Goal: Task Accomplishment & Management: Manage account settings

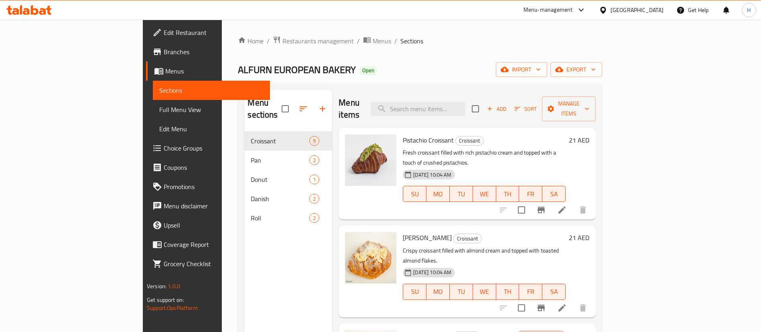
scroll to position [120, 0]
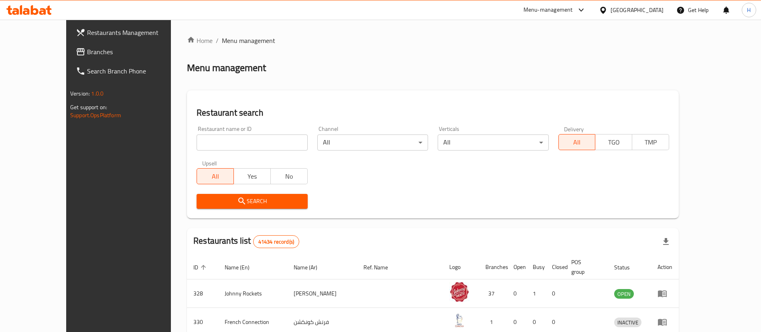
click at [69, 42] on link "Branches" at bounding box center [131, 51] width 124 height 19
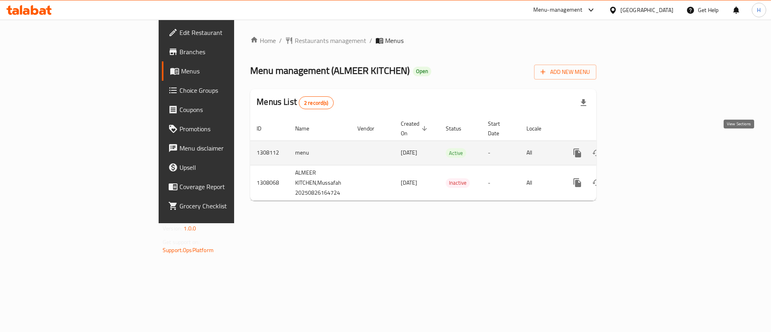
click at [640, 148] on icon "enhanced table" at bounding box center [635, 153] width 10 height 10
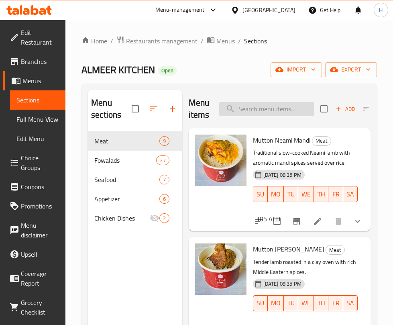
click at [244, 112] on input "search" at bounding box center [266, 109] width 95 height 14
click at [275, 108] on input "search" at bounding box center [266, 109] width 95 height 14
type input "s"
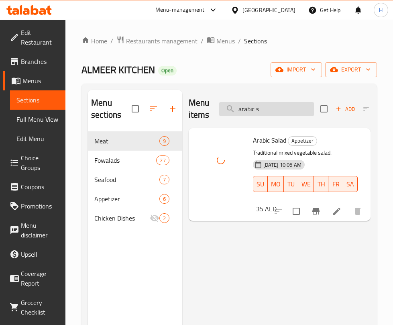
click at [275, 107] on input "arabic s" at bounding box center [266, 109] width 95 height 14
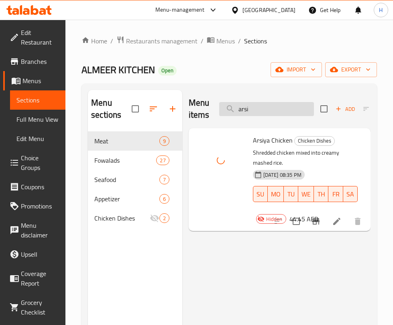
click at [293, 111] on input "arsi" at bounding box center [266, 109] width 95 height 14
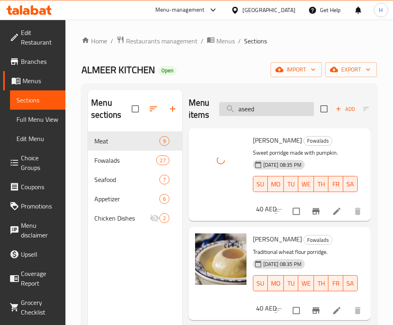
click at [269, 105] on input "aseed" at bounding box center [266, 109] width 95 height 14
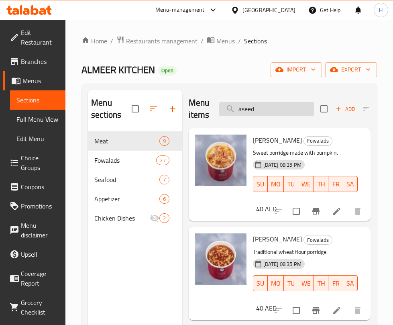
click at [287, 107] on input "aseed" at bounding box center [266, 109] width 95 height 14
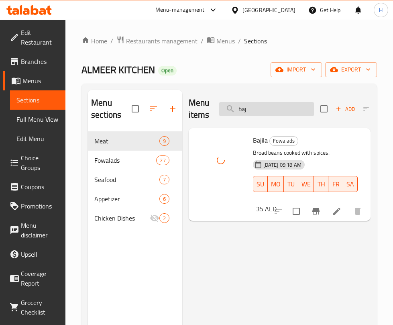
click at [275, 104] on input "baj" at bounding box center [266, 109] width 95 height 14
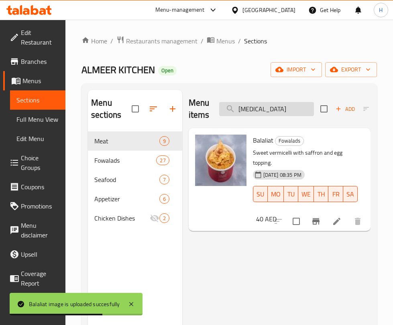
click at [250, 108] on input "bal" at bounding box center [266, 109] width 95 height 14
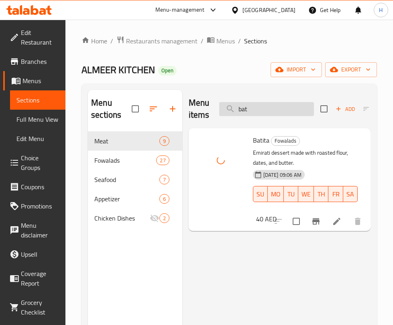
click at [259, 111] on input "bat" at bounding box center [266, 109] width 95 height 14
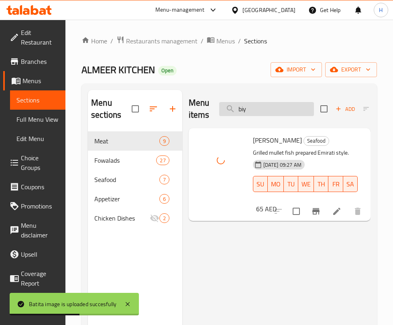
click at [285, 105] on input "biy" at bounding box center [266, 109] width 95 height 14
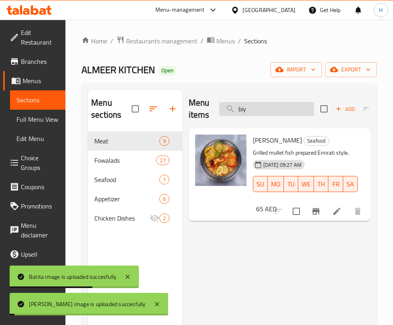
click at [285, 105] on input "biy" at bounding box center [266, 109] width 95 height 14
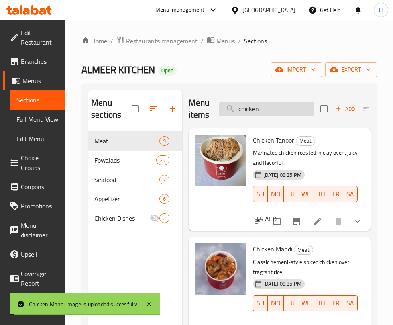
click at [265, 107] on input "chicken" at bounding box center [266, 109] width 95 height 14
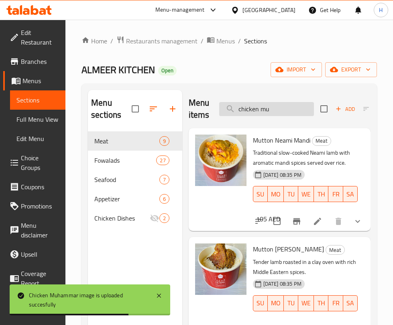
click at [295, 105] on input "chicken mu" at bounding box center [266, 109] width 95 height 14
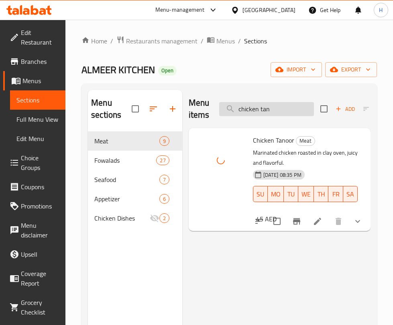
click at [276, 113] on input "chicken tan" at bounding box center [266, 109] width 95 height 14
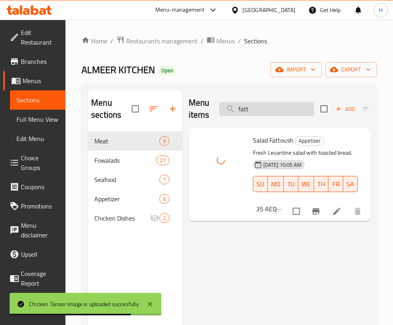
click at [254, 110] on input "fatt" at bounding box center [266, 109] width 95 height 14
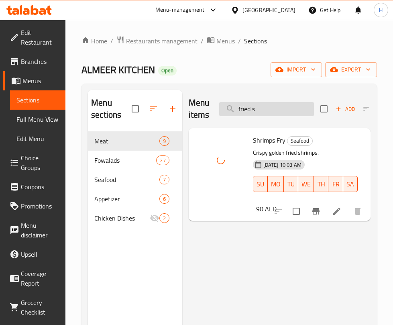
click at [268, 104] on input "fried s" at bounding box center [266, 109] width 95 height 14
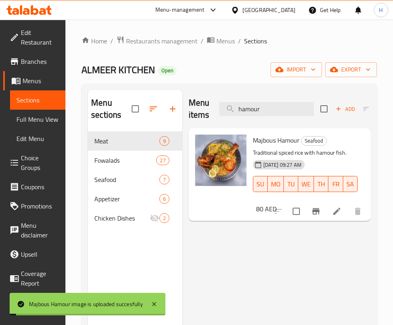
click at [261, 101] on div "Menu items hamour Add Sort Manage items" at bounding box center [280, 109] width 182 height 38
click at [263, 111] on input "hamour" at bounding box center [266, 109] width 95 height 14
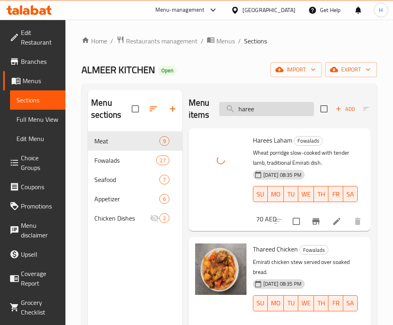
click at [281, 114] on input "haree" at bounding box center [266, 109] width 95 height 14
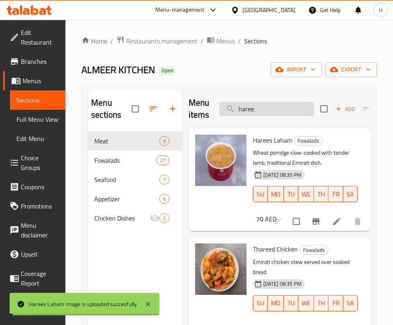
click at [281, 114] on input "haree" at bounding box center [266, 109] width 95 height 14
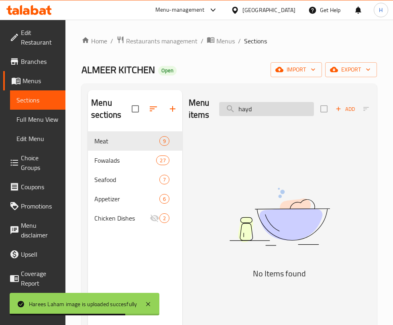
click at [263, 108] on input "hayd" at bounding box center [266, 109] width 95 height 14
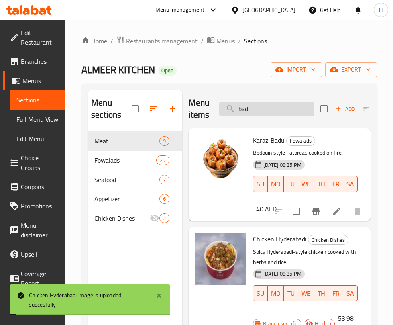
click at [274, 113] on input "bad" at bounding box center [266, 109] width 95 height 14
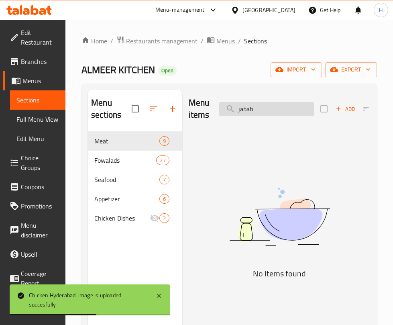
click at [274, 113] on input "jabab" at bounding box center [266, 109] width 95 height 14
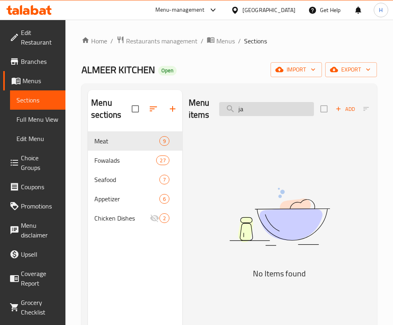
type input "j"
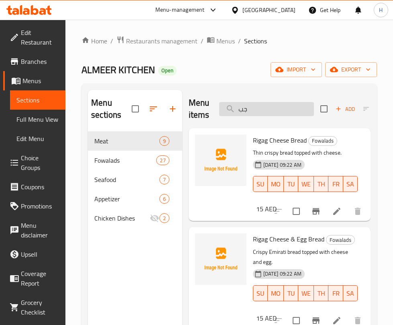
click at [269, 112] on input "جب" at bounding box center [266, 109] width 95 height 14
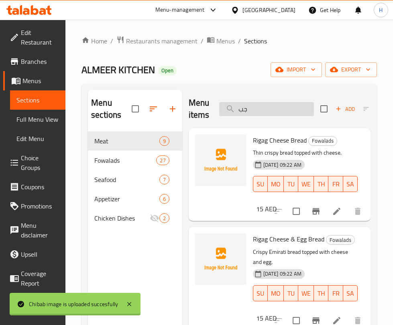
click at [269, 112] on input "جب" at bounding box center [266, 109] width 95 height 14
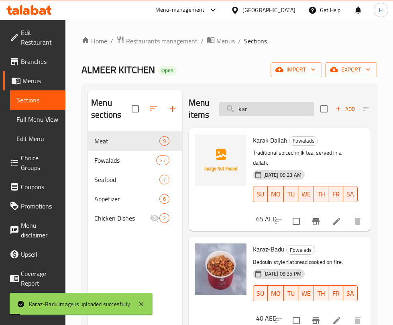
click at [259, 104] on input "kar" at bounding box center [266, 109] width 95 height 14
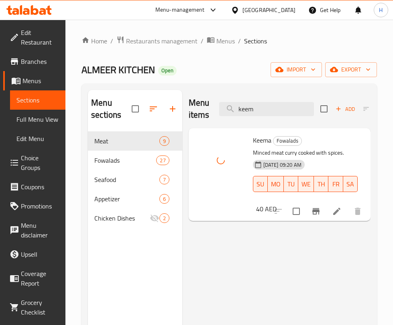
click at [273, 100] on div "Menu items keem Add Sort Manage items" at bounding box center [280, 109] width 182 height 38
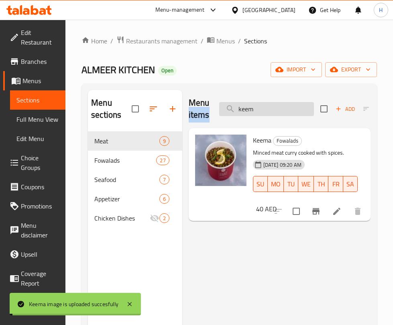
click at [274, 111] on input "keem" at bounding box center [266, 109] width 95 height 14
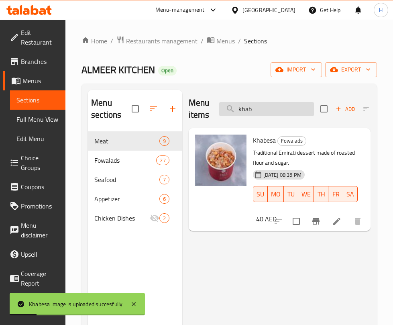
click at [264, 110] on input "khab" at bounding box center [266, 109] width 95 height 14
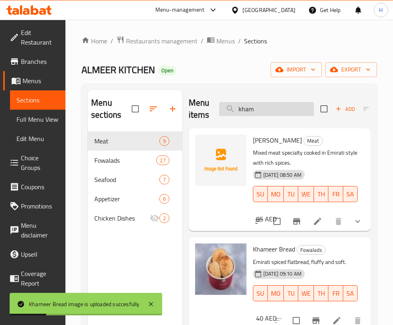
click at [275, 105] on input "kham" at bounding box center [266, 109] width 95 height 14
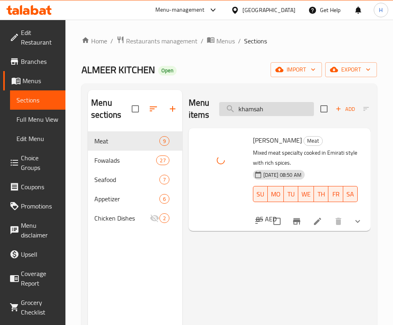
drag, startPoint x: 298, startPoint y: 100, endPoint x: 297, endPoint y: 105, distance: 5.1
click at [298, 100] on div "Menu items khamsah Add Sort Manage items" at bounding box center [280, 109] width 182 height 38
click at [296, 106] on input "khamsah" at bounding box center [266, 109] width 95 height 14
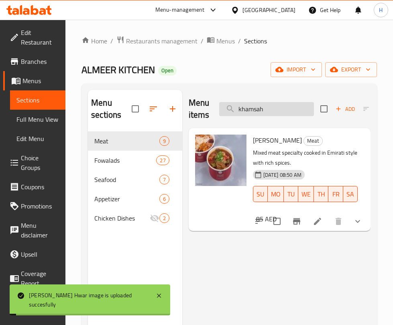
click at [296, 106] on input "khamsah" at bounding box center [266, 109] width 95 height 14
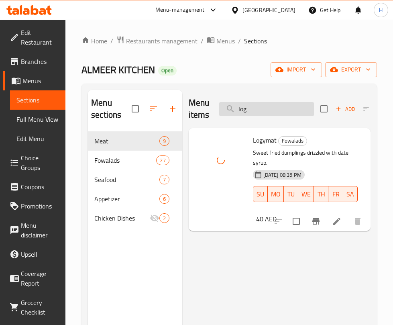
click at [269, 111] on input "log" at bounding box center [266, 109] width 95 height 14
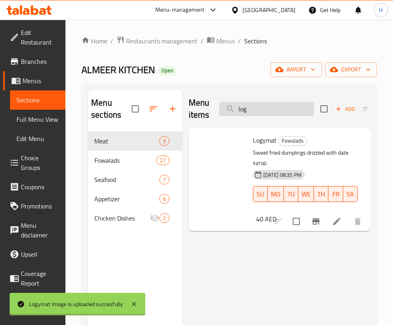
click at [269, 111] on input "log" at bounding box center [266, 109] width 95 height 14
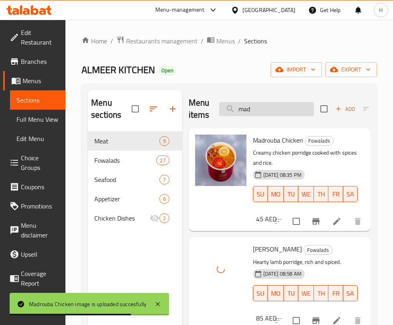
click at [280, 114] on input "mad" at bounding box center [266, 109] width 95 height 14
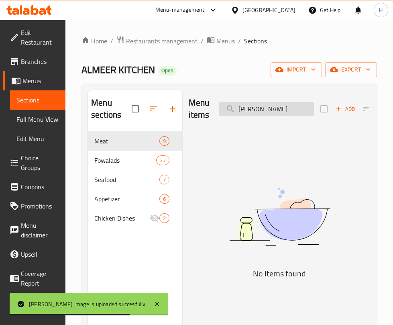
click at [280, 114] on input "mahl" at bounding box center [266, 109] width 95 height 14
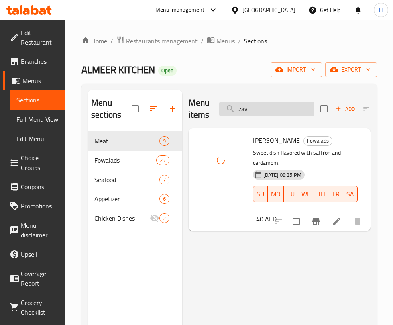
click at [275, 106] on input "zay" at bounding box center [266, 109] width 95 height 14
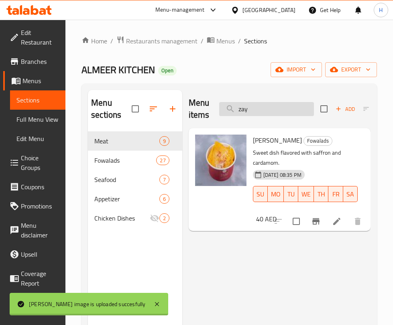
click at [275, 106] on input "zay" at bounding box center [266, 109] width 95 height 14
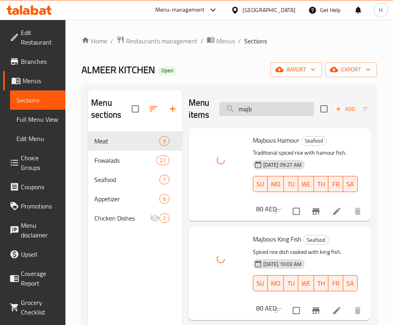
click at [252, 108] on input "majb" at bounding box center [266, 109] width 95 height 14
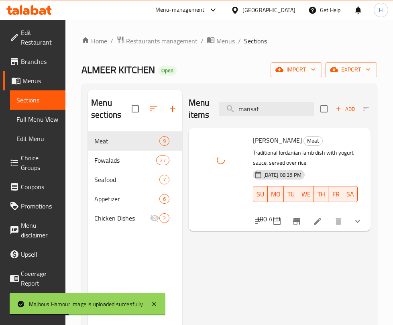
click at [278, 101] on div "Menu items mansaf Add Sort Manage items" at bounding box center [280, 109] width 182 height 38
click at [276, 108] on input "mansaf" at bounding box center [266, 109] width 95 height 14
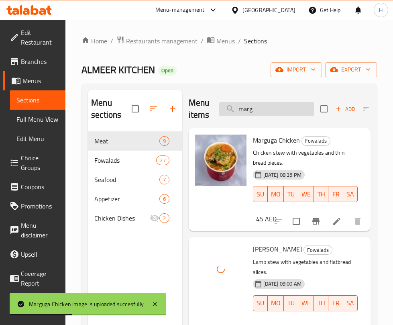
click at [276, 115] on input "marg" at bounding box center [266, 109] width 95 height 14
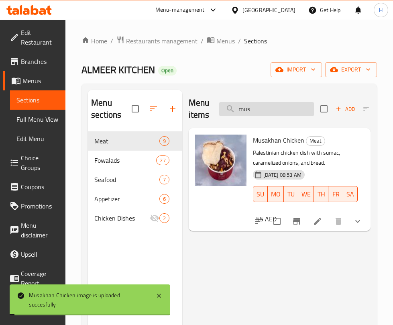
click at [245, 107] on input "mus" at bounding box center [266, 109] width 95 height 14
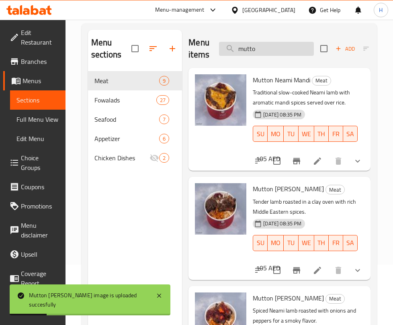
click at [282, 49] on input "mutto" at bounding box center [266, 49] width 95 height 14
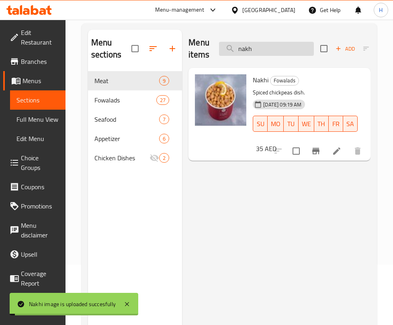
click at [263, 49] on input "nakh" at bounding box center [266, 49] width 95 height 14
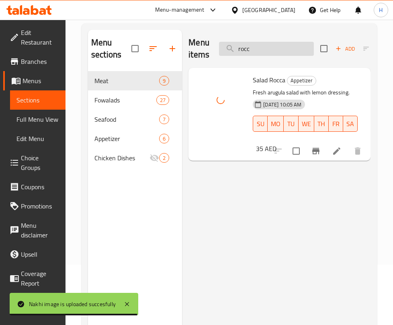
click at [262, 43] on input "rocc" at bounding box center [266, 49] width 95 height 14
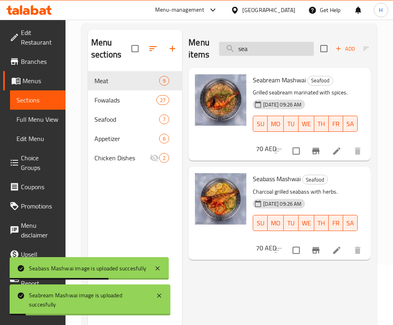
click at [277, 46] on input "sea" at bounding box center [266, 49] width 95 height 14
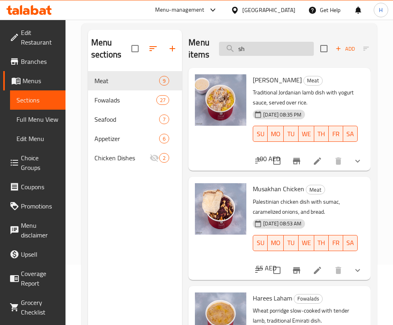
type input "s"
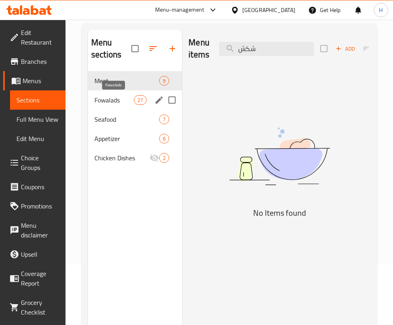
click at [103, 100] on span "Fowalads" at bounding box center [113, 100] width 39 height 10
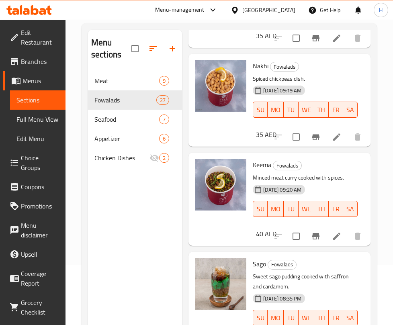
scroll to position [112, 0]
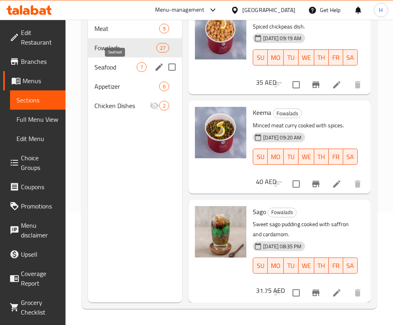
click at [100, 64] on span "Seafood" at bounding box center [115, 67] width 42 height 10
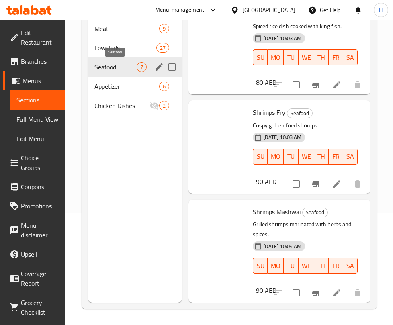
scroll to position [429, 0]
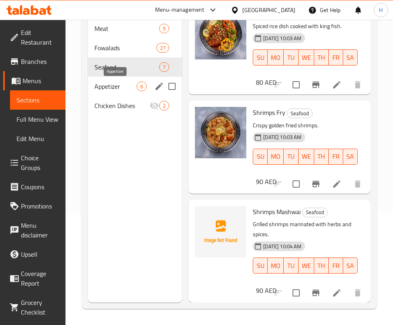
click at [98, 84] on span "Appetizer" at bounding box center [115, 86] width 42 height 10
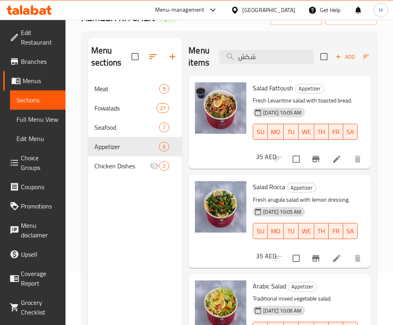
drag, startPoint x: 334, startPoint y: 116, endPoint x: 242, endPoint y: 79, distance: 99.2
click at [334, 116] on div "15-09-2025 10:05 AM SU MO TU WE TH FR SA" at bounding box center [304, 125] width 111 height 43
click at [251, 50] on input "شكش" at bounding box center [266, 57] width 95 height 14
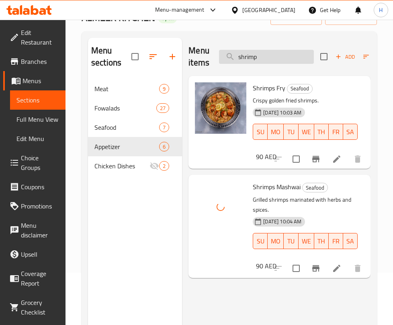
click at [252, 59] on input "shrimp" at bounding box center [266, 57] width 95 height 14
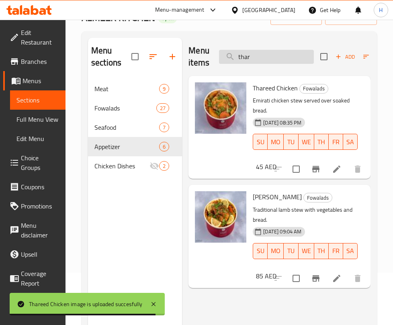
click at [279, 59] on input "thar" at bounding box center [266, 57] width 95 height 14
click at [278, 59] on input "thar" at bounding box center [266, 57] width 95 height 14
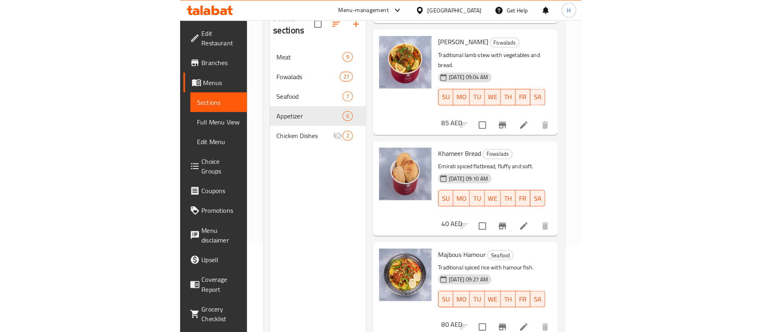
scroll to position [52, 0]
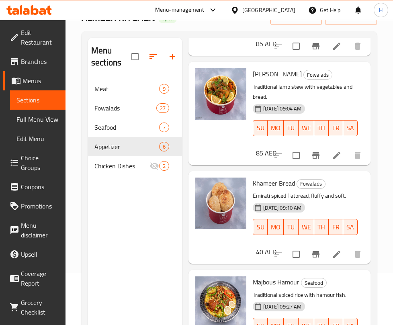
type input "ham"
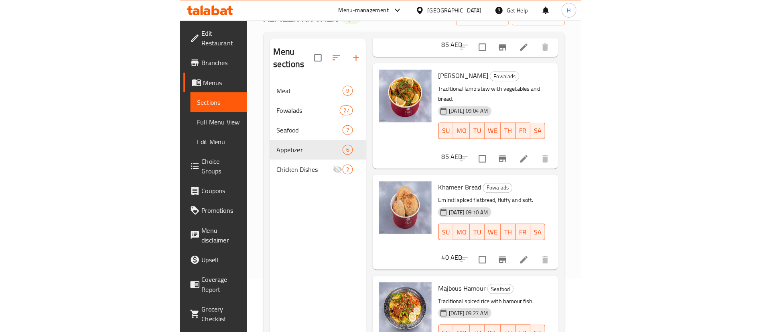
scroll to position [565, 0]
